Goal: Task Accomplishment & Management: Use online tool/utility

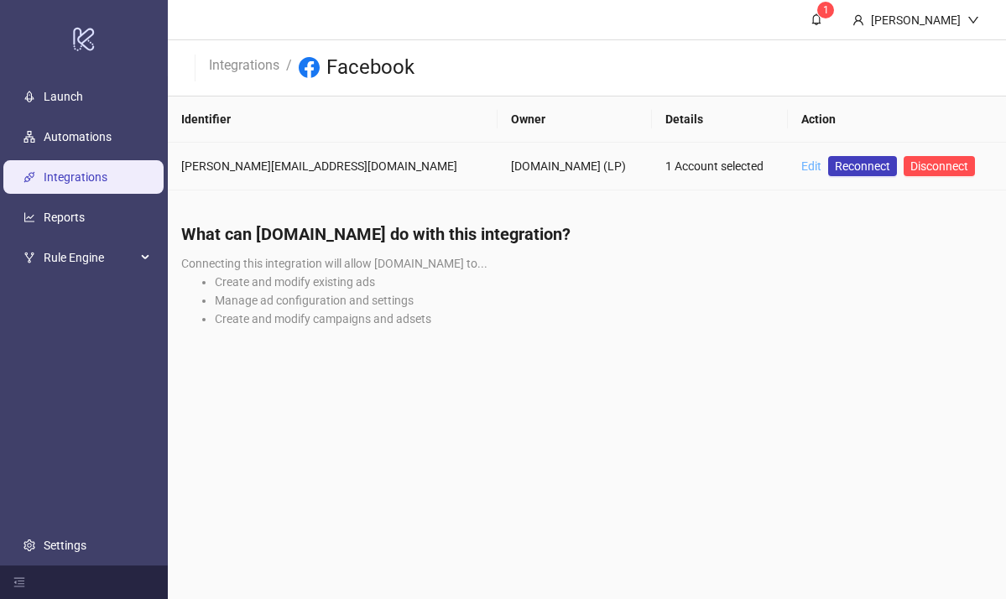
click at [801, 164] on link "Edit" at bounding box center [811, 165] width 20 height 13
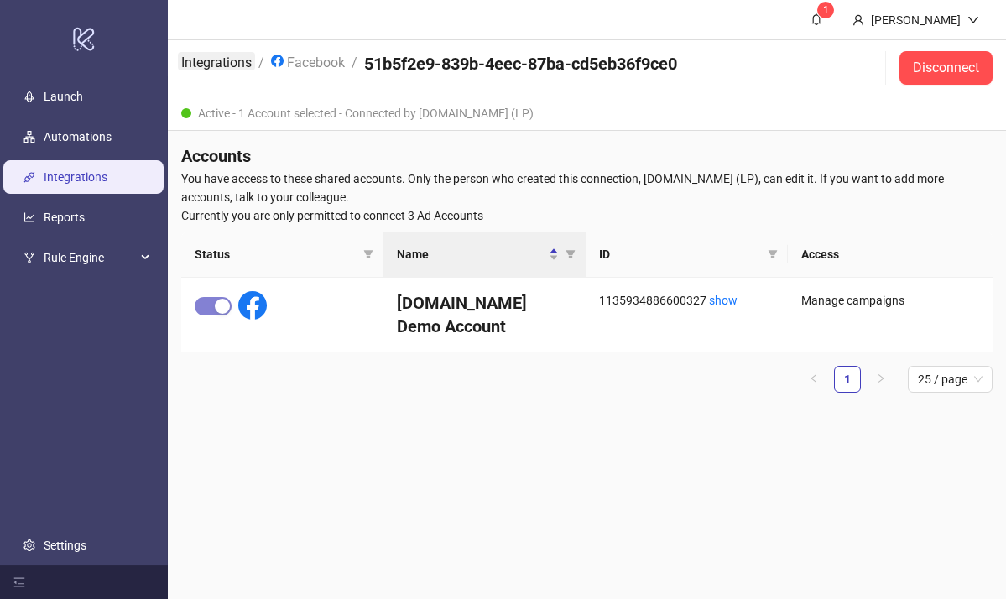
click at [202, 63] on link "Integrations" at bounding box center [216, 61] width 77 height 18
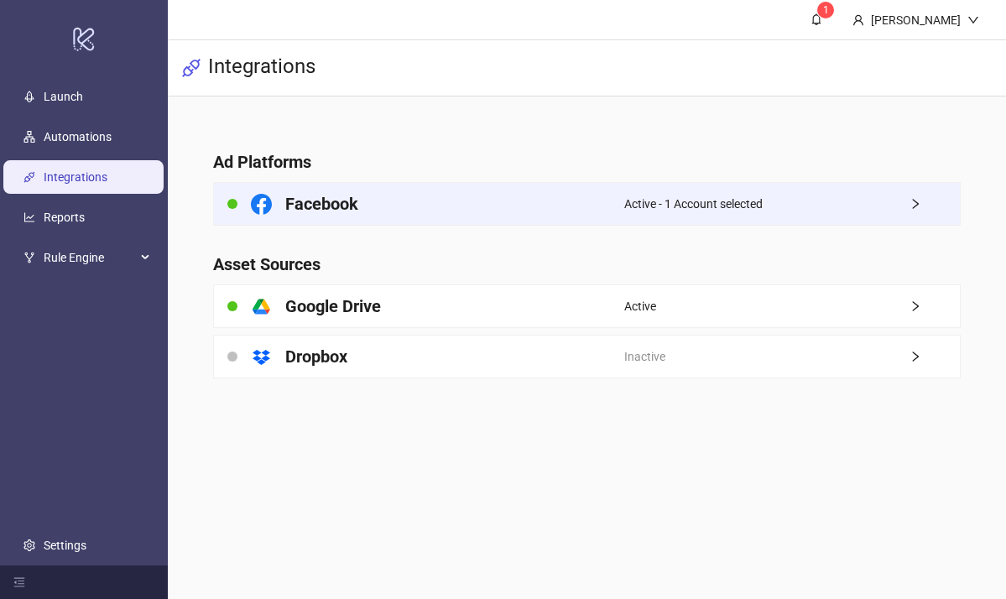
click at [387, 210] on div "Facebook" at bounding box center [418, 204] width 409 height 42
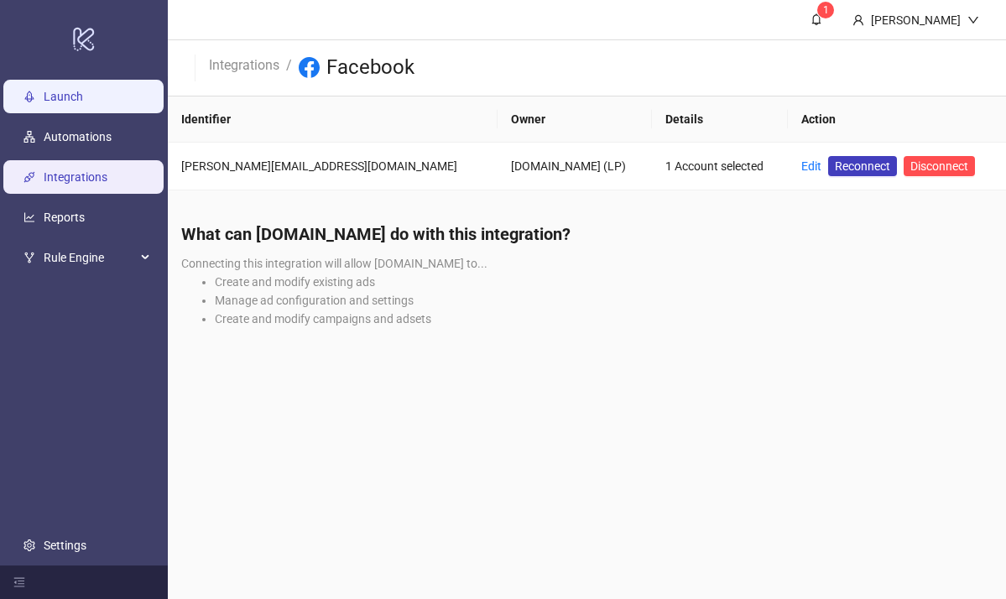
click at [77, 103] on link "Launch" at bounding box center [63, 96] width 39 height 13
